Goal: Transaction & Acquisition: Purchase product/service

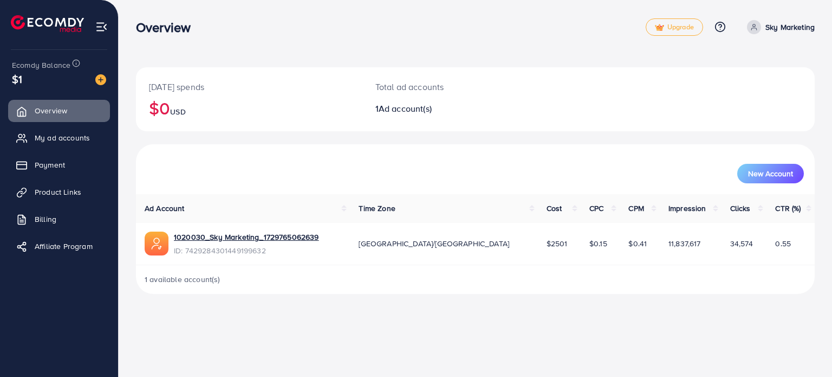
click at [759, 27] on span at bounding box center [754, 27] width 14 height 14
click at [31, 218] on link "Billing" at bounding box center [59, 219] width 102 height 22
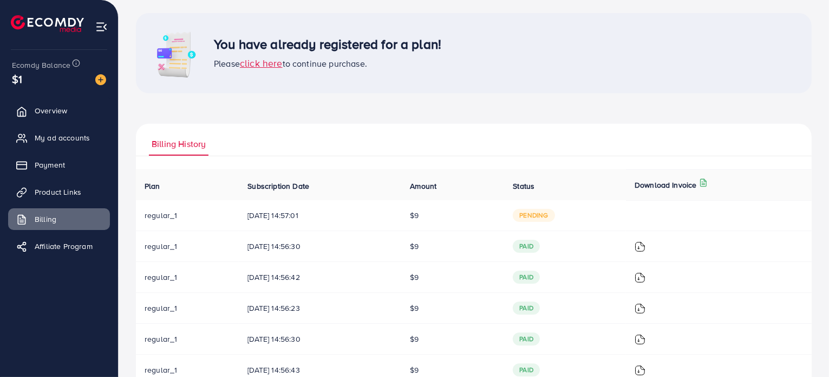
scroll to position [108, 0]
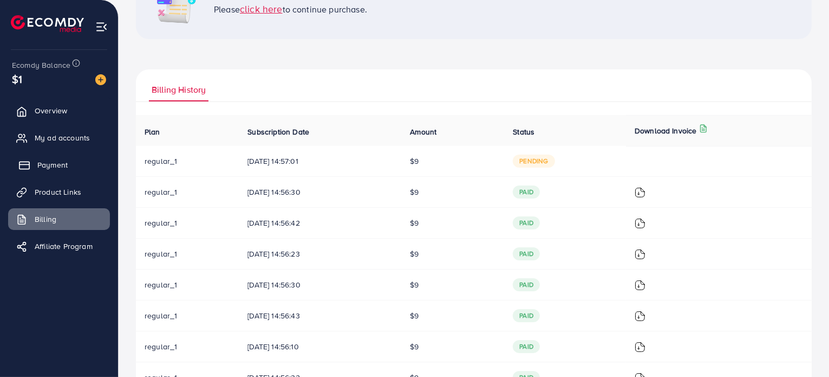
click at [48, 164] on span "Payment" at bounding box center [52, 164] width 30 height 11
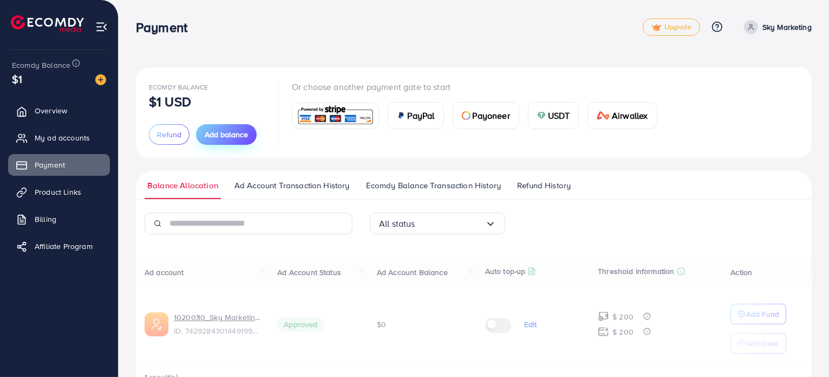
click at [213, 136] on span "Add balance" at bounding box center [226, 134] width 43 height 11
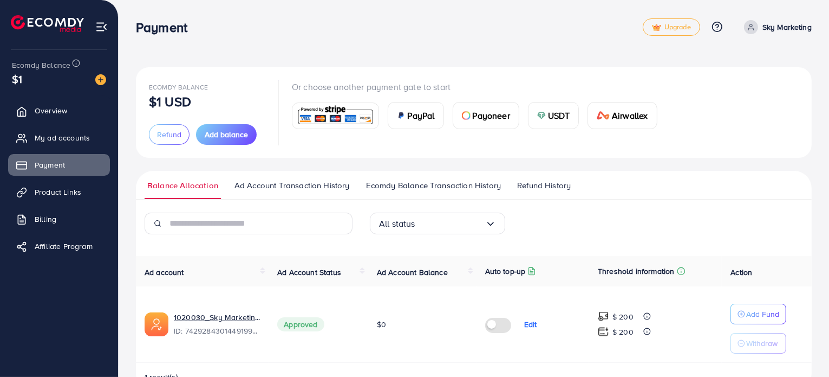
click at [413, 113] on span "PayPal" at bounding box center [421, 115] width 27 height 13
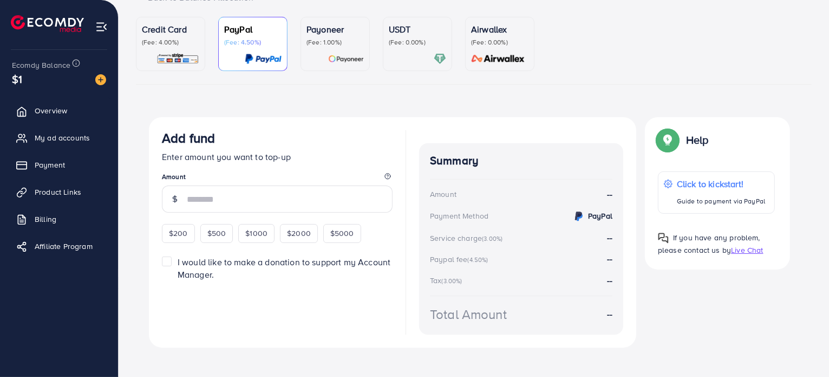
scroll to position [98, 0]
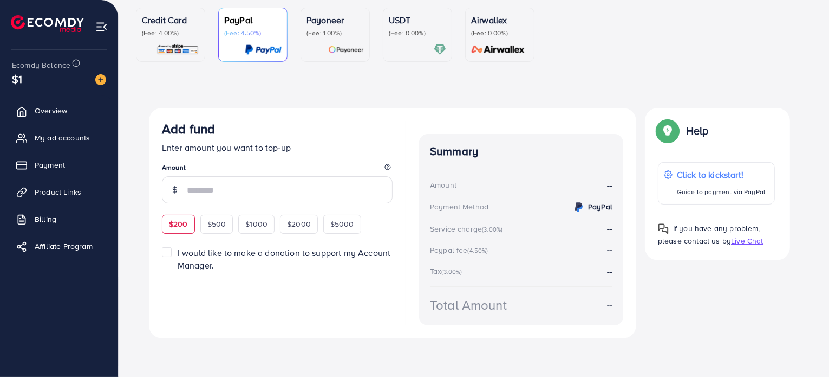
click at [180, 225] on span "$200" at bounding box center [178, 223] width 19 height 11
type input "***"
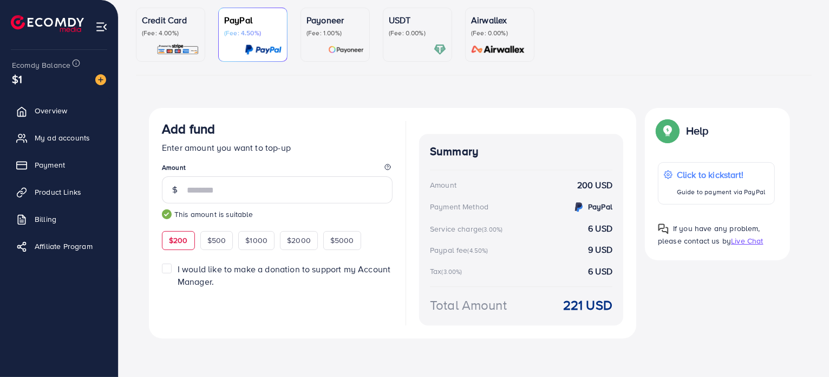
click at [141, 277] on div "Top-up fail! Your transaction cannot be completed with error: Summary Amount Sk…" at bounding box center [474, 233] width 676 height 251
click at [166, 335] on div "Add fund Enter amount you want to top-up Amount *** This amount is suitable $20…" at bounding box center [393, 223] width 488 height 230
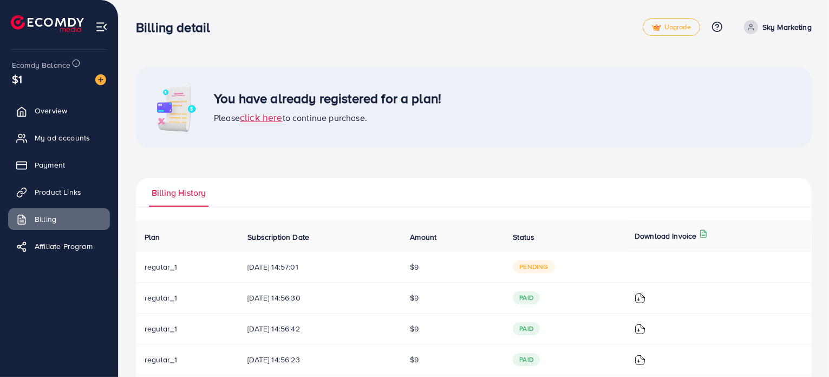
click at [265, 115] on span "click here" at bounding box center [261, 118] width 43 height 14
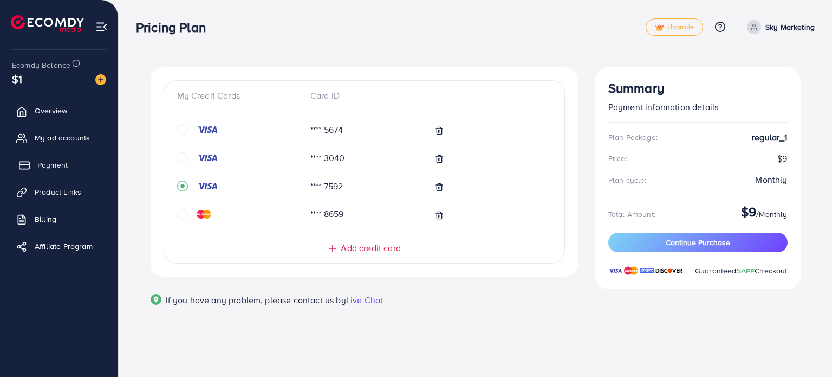
click at [45, 158] on link "Payment" at bounding box center [59, 165] width 102 height 22
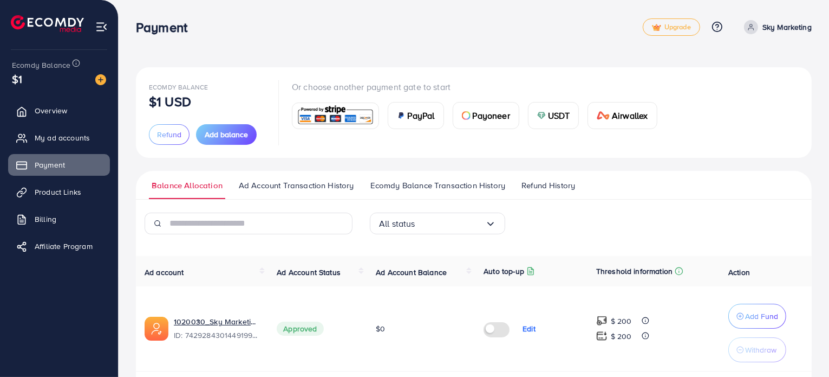
click at [406, 116] on div "PayPal" at bounding box center [415, 115] width 55 height 26
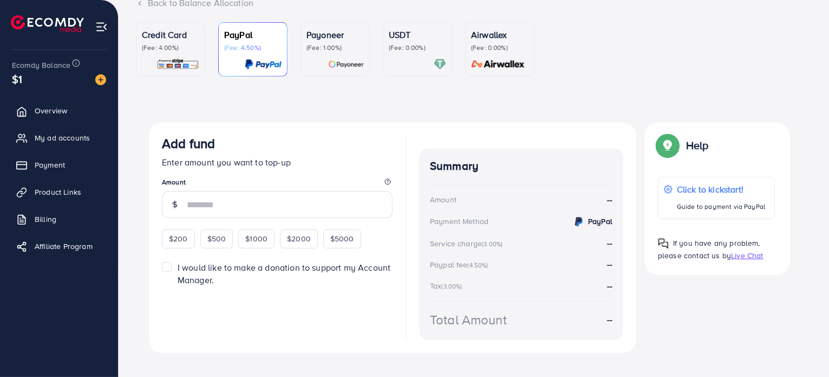
scroll to position [98, 0]
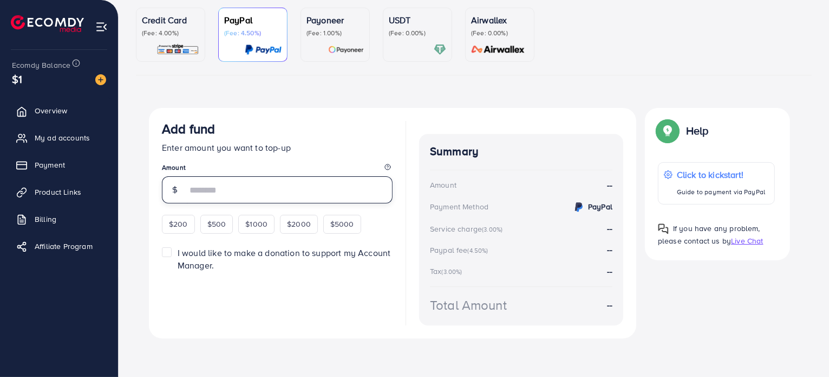
click at [244, 189] on input "number" at bounding box center [290, 189] width 206 height 27
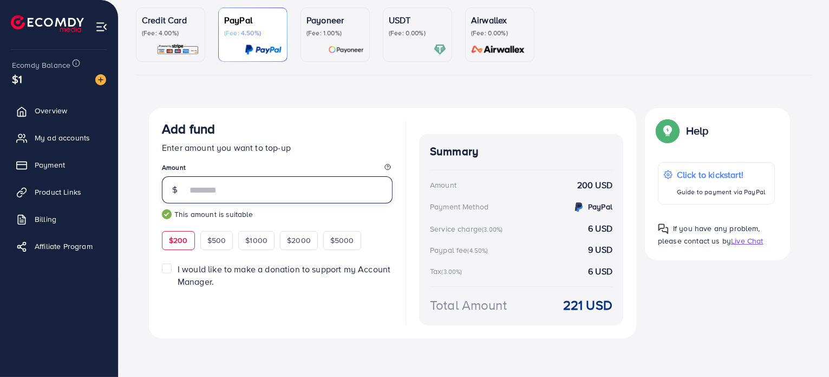
type input "***"
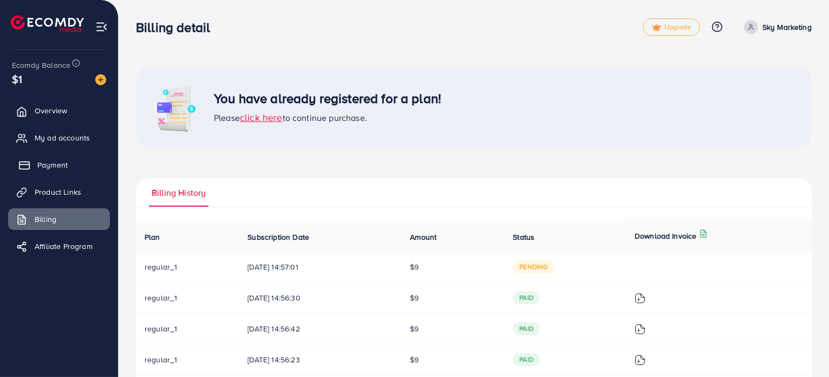
click at [56, 164] on span "Payment" at bounding box center [52, 164] width 30 height 11
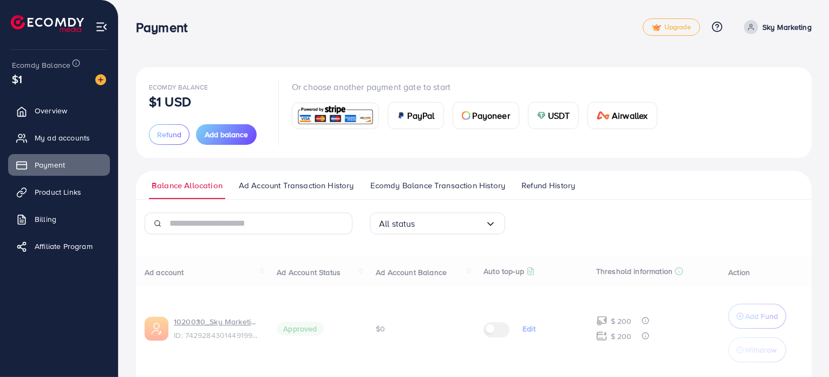
click at [405, 121] on div "PayPal" at bounding box center [415, 115] width 55 height 26
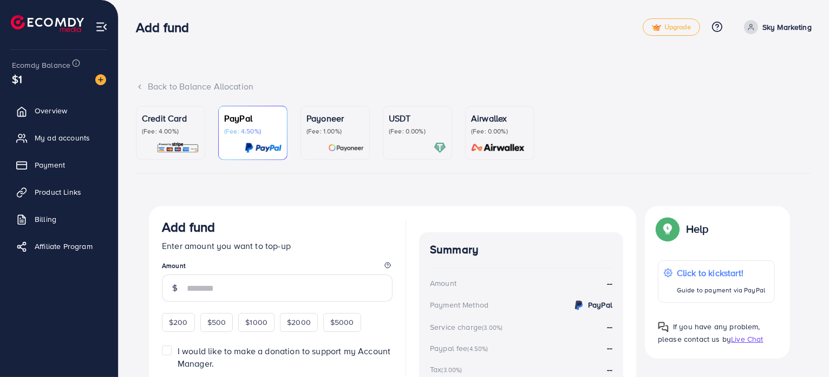
click at [322, 145] on div at bounding box center [335, 147] width 57 height 12
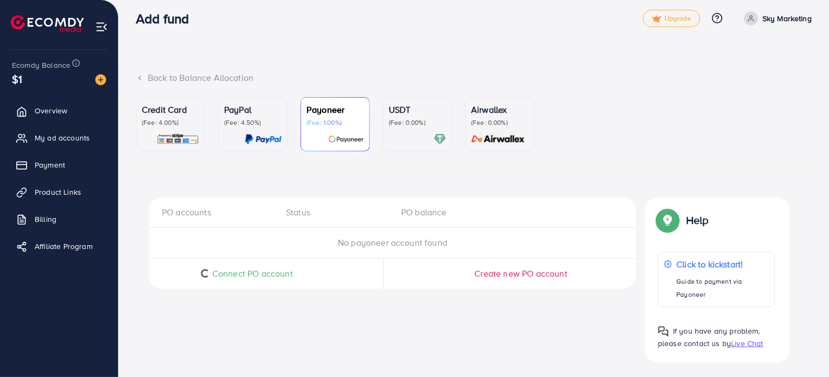
scroll to position [11, 0]
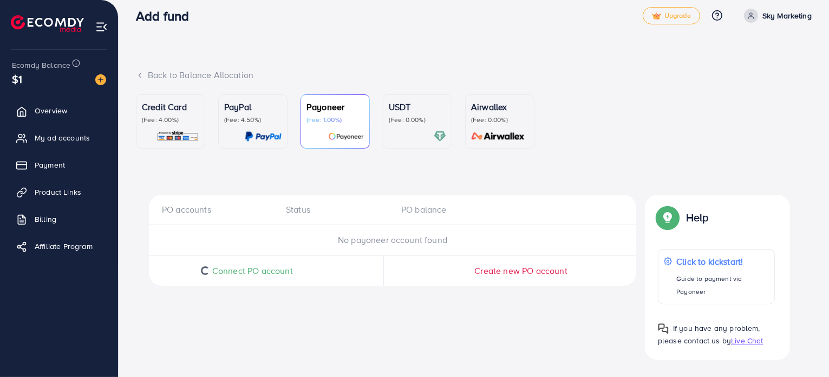
click at [247, 125] on div "PayPal (Fee: 4.50%)" at bounding box center [252, 121] width 57 height 42
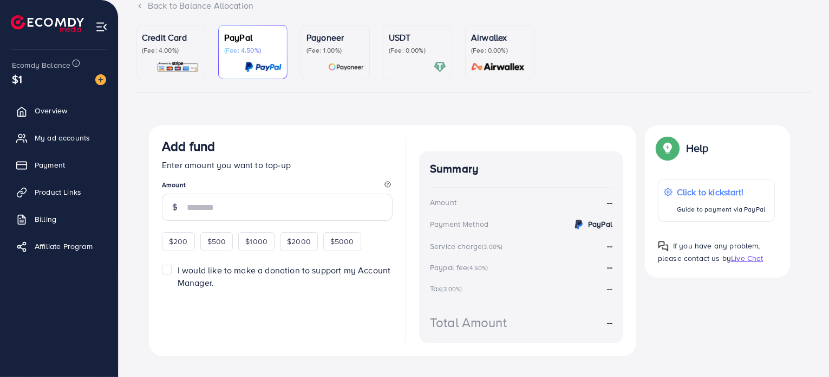
scroll to position [98, 0]
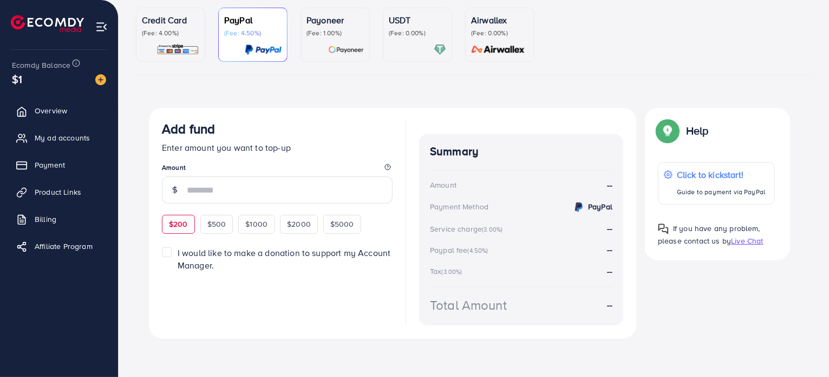
click at [175, 223] on span "$200" at bounding box center [178, 223] width 19 height 11
type input "***"
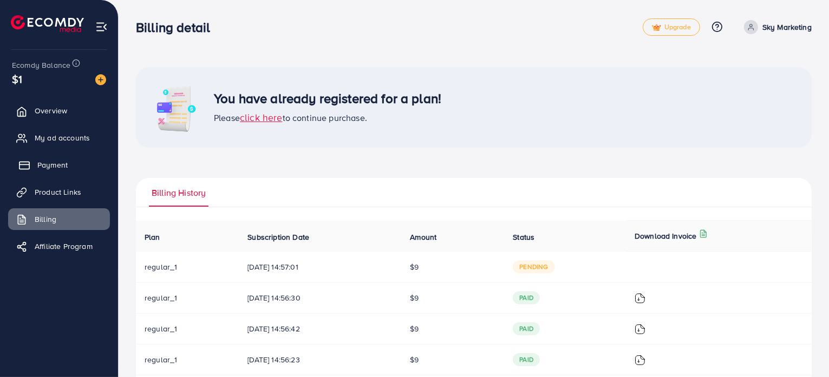
click at [45, 163] on span "Payment" at bounding box center [52, 164] width 30 height 11
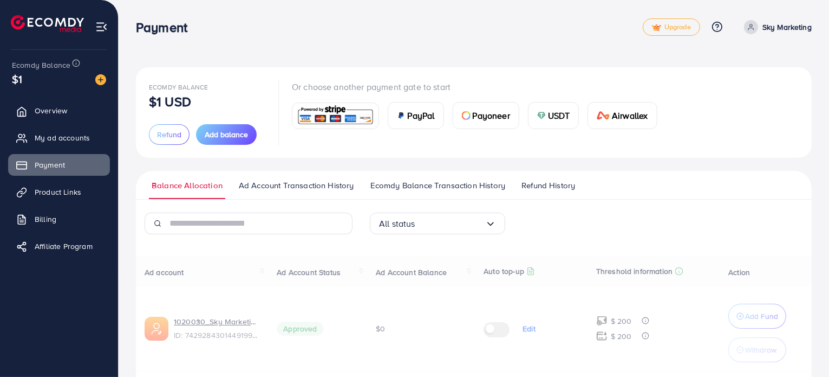
click at [422, 118] on span "PayPal" at bounding box center [421, 115] width 27 height 13
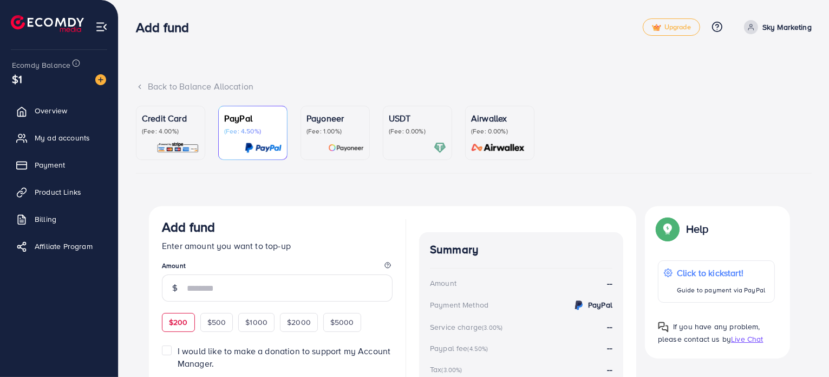
click at [180, 323] on span "$200" at bounding box center [178, 321] width 19 height 11
type input "***"
